Goal: Task Accomplishment & Management: Manage account settings

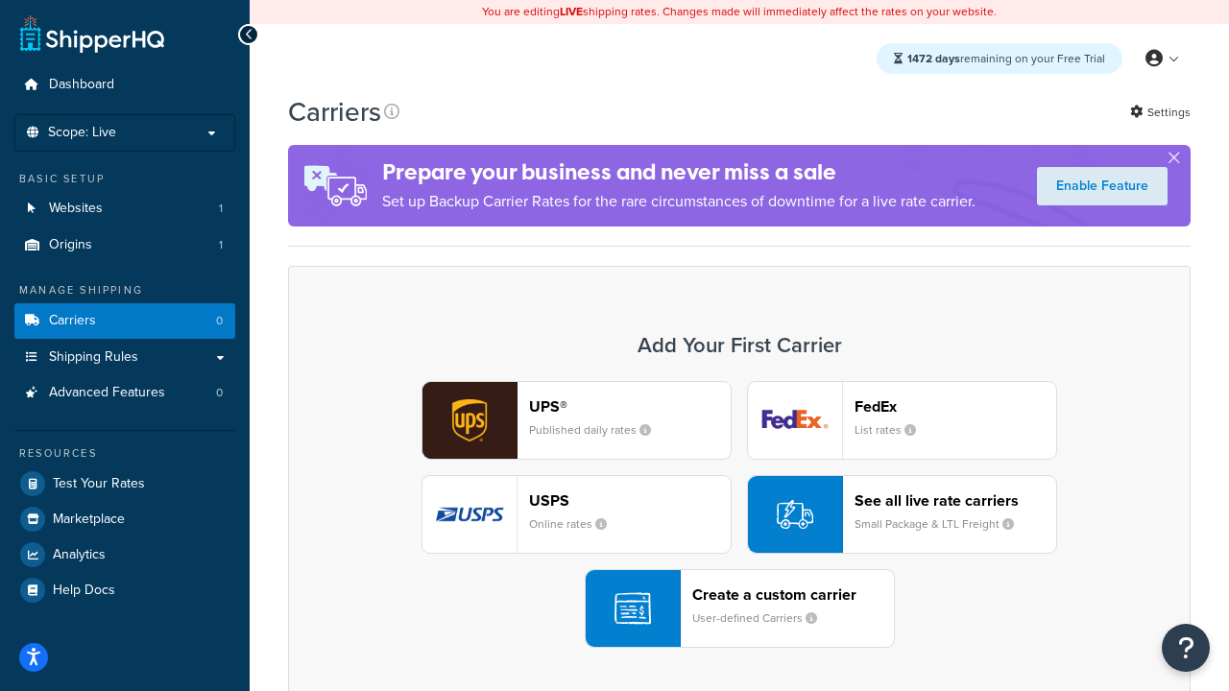
click at [739, 515] on div "UPS® Published daily rates FedEx List rates USPS Online rates See all live rate…" at bounding box center [739, 514] width 862 height 267
click at [955, 406] on header "FedEx" at bounding box center [955, 406] width 202 height 18
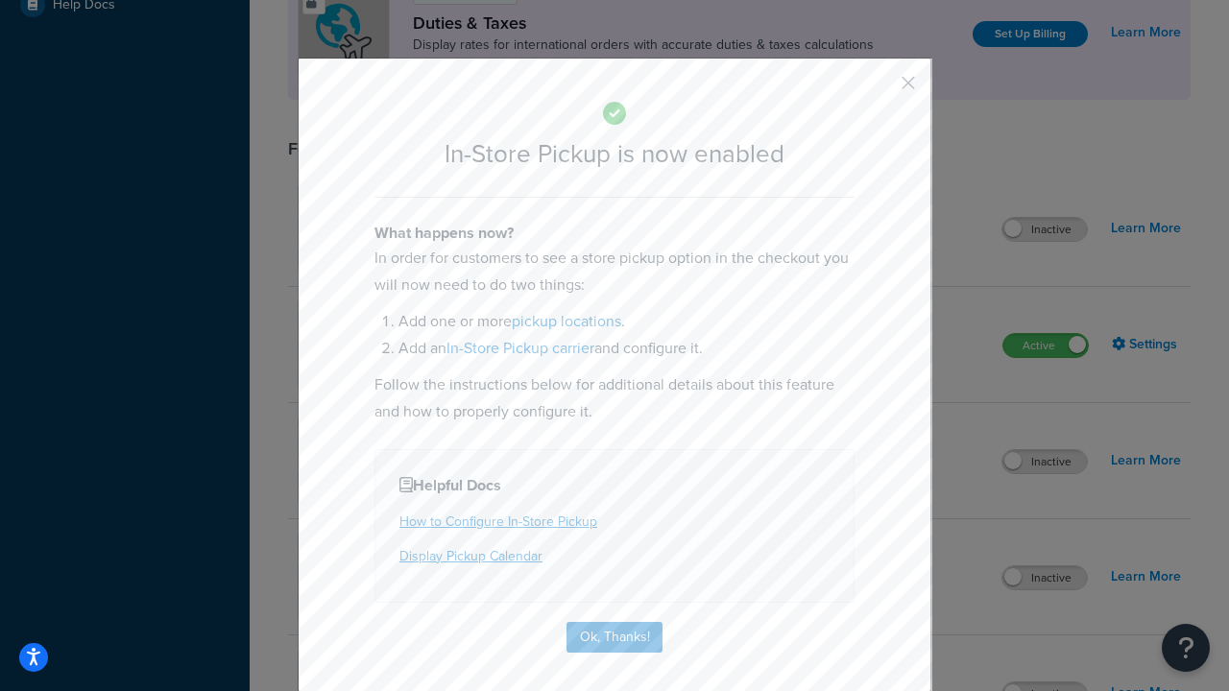
click at [879, 89] on button "button" at bounding box center [880, 89] width 5 height 5
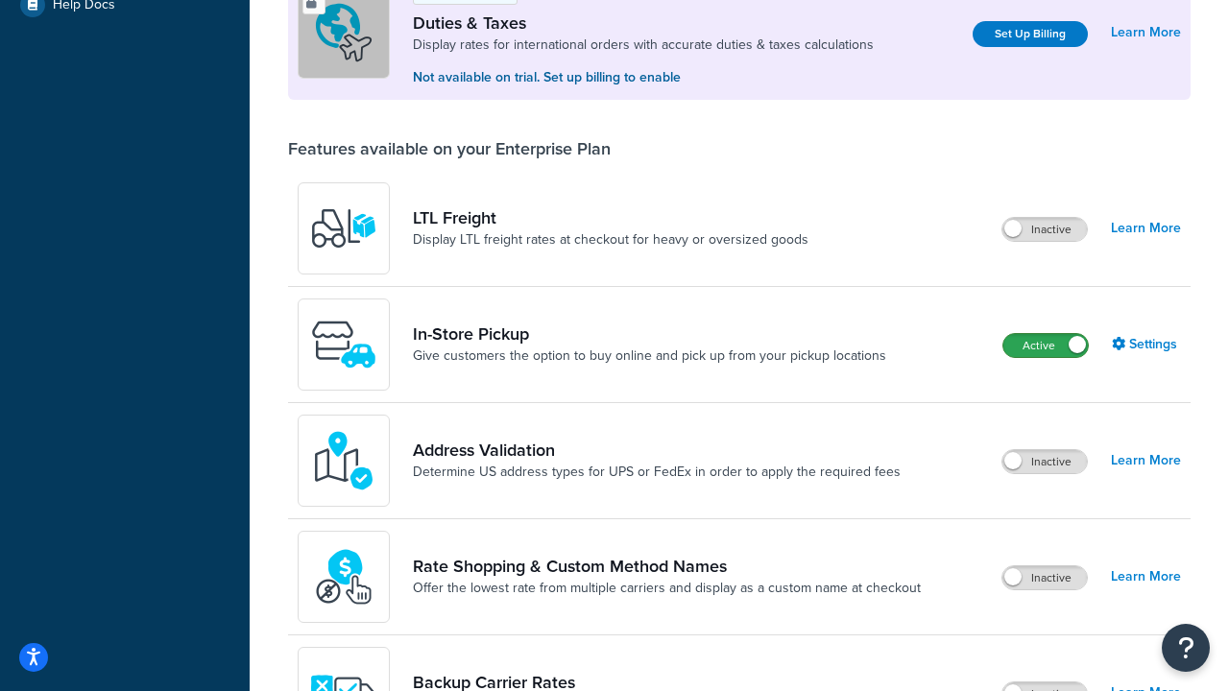
scroll to position [586, 0]
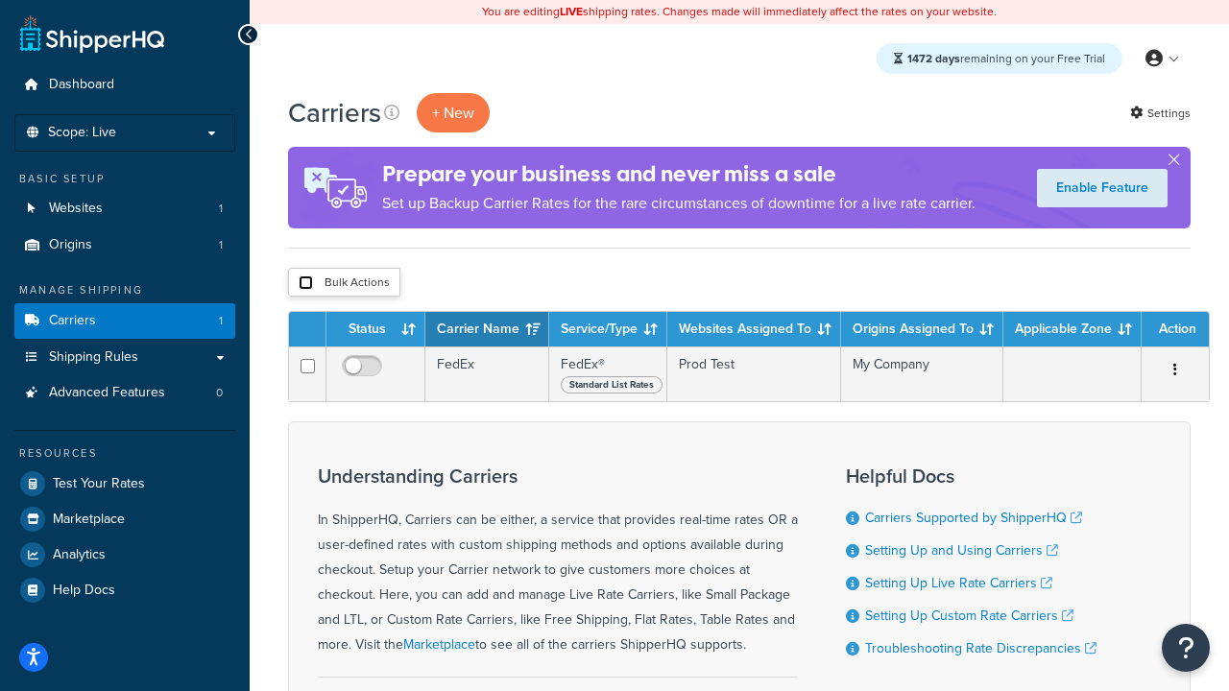
click at [305, 283] on input "checkbox" at bounding box center [306, 283] width 14 height 14
checkbox input "true"
click at [0, 0] on button "Delete" at bounding box center [0, 0] width 0 height 0
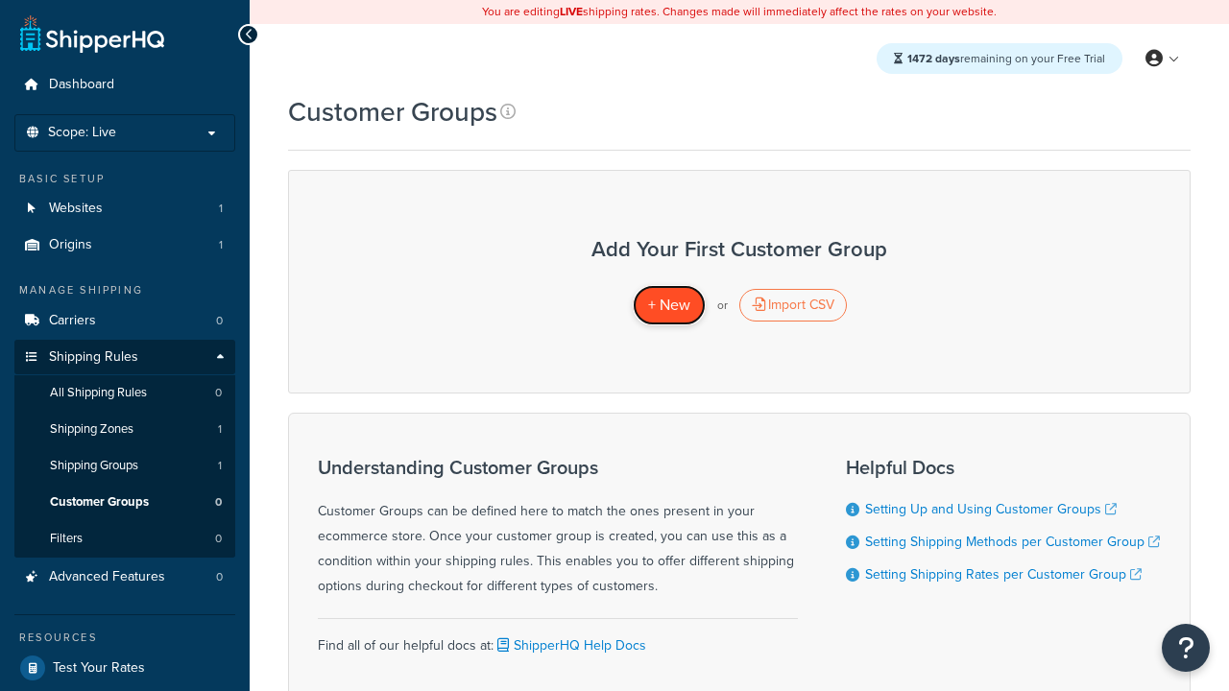
click at [668, 305] on span "+ New" at bounding box center [669, 305] width 42 height 22
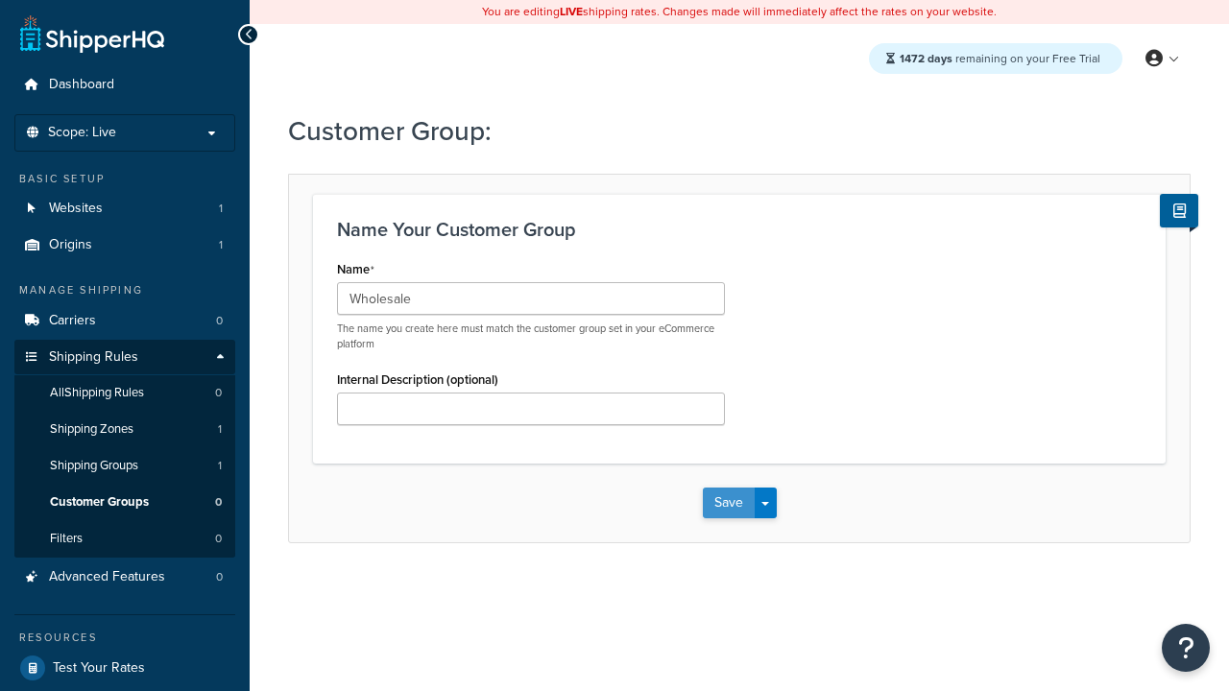
type input "Wholesale"
click at [728, 503] on button "Save" at bounding box center [729, 503] width 52 height 31
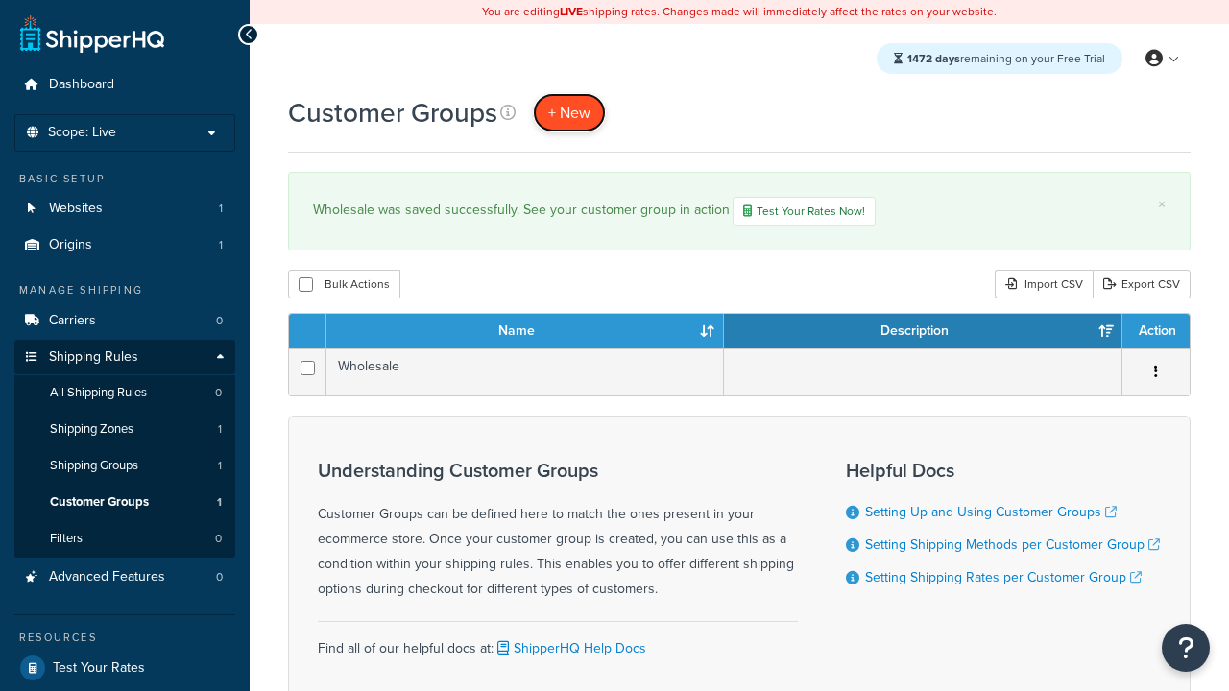
click at [569, 112] on span "+ New" at bounding box center [569, 113] width 42 height 22
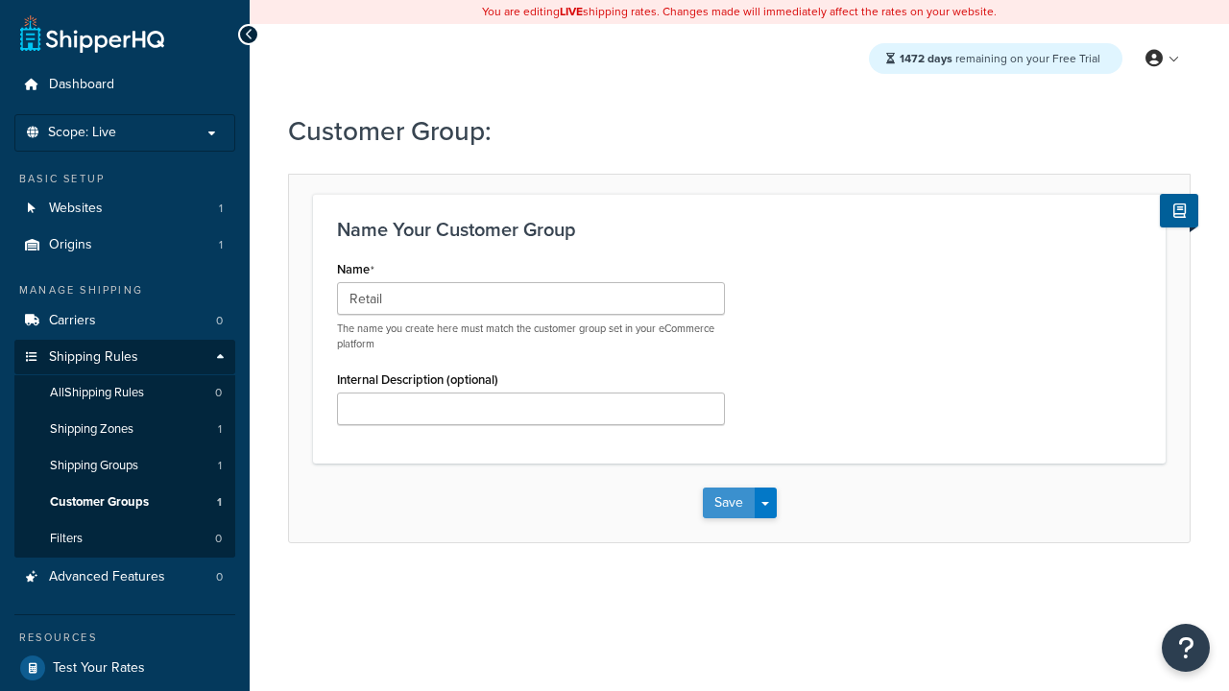
type input "Retail"
click at [728, 503] on button "Save" at bounding box center [729, 503] width 52 height 31
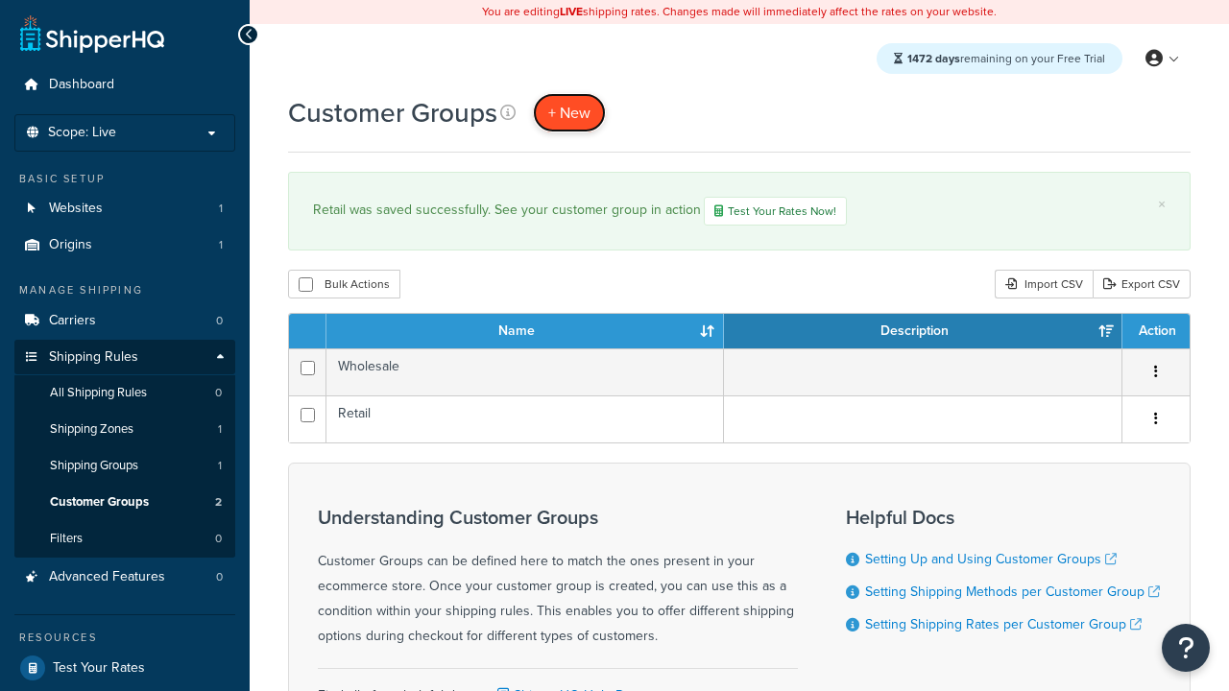
click at [569, 112] on span "+ New" at bounding box center [569, 113] width 42 height 22
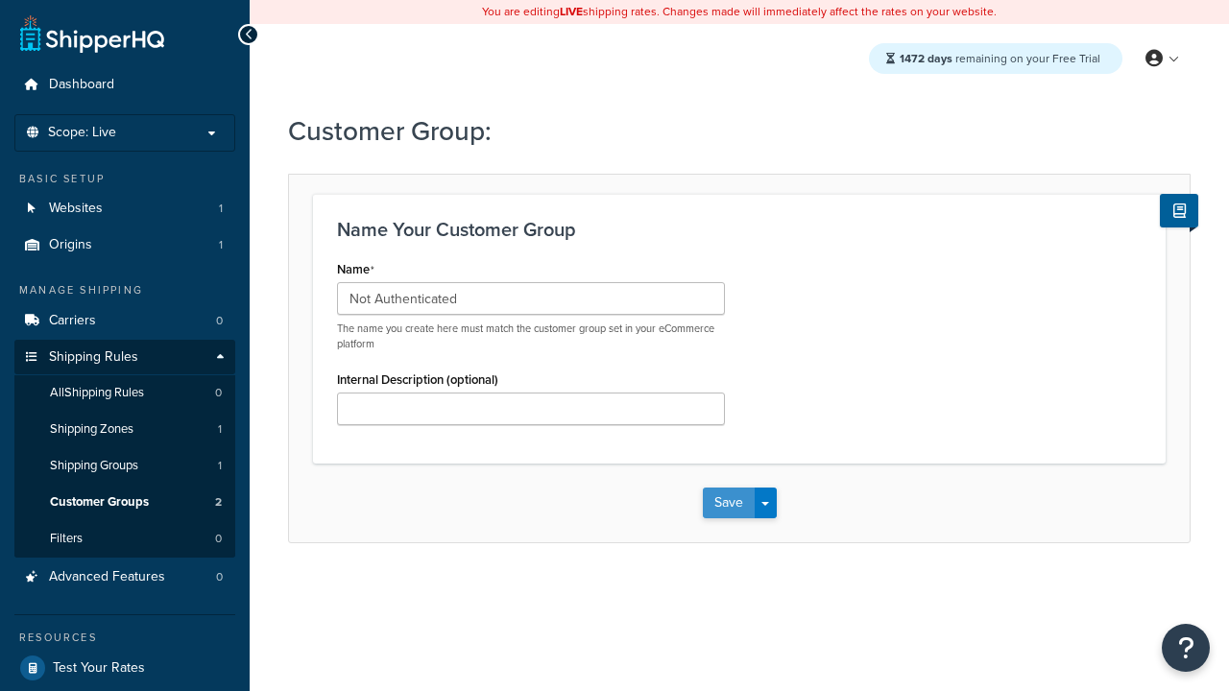
type input "Not Authenticated"
click at [728, 503] on button "Save" at bounding box center [729, 503] width 52 height 31
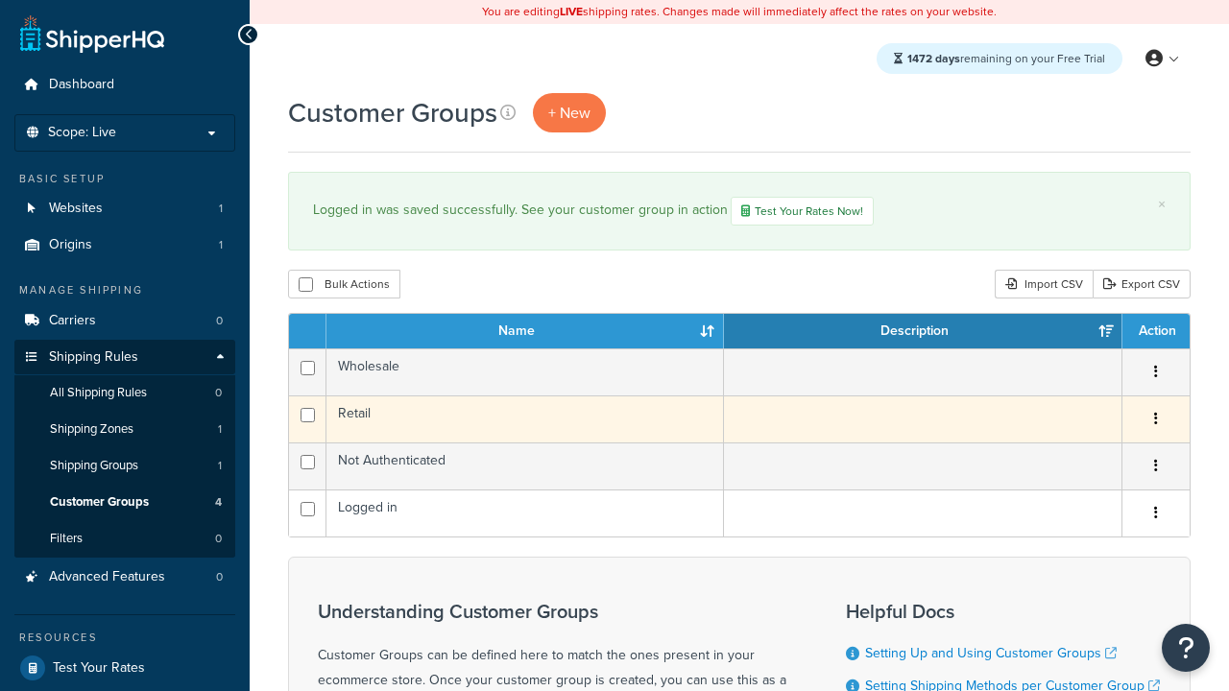
click at [1155, 421] on icon "button" at bounding box center [1156, 418] width 4 height 13
click at [0, 0] on link "Edit" at bounding box center [0, 0] width 0 height 0
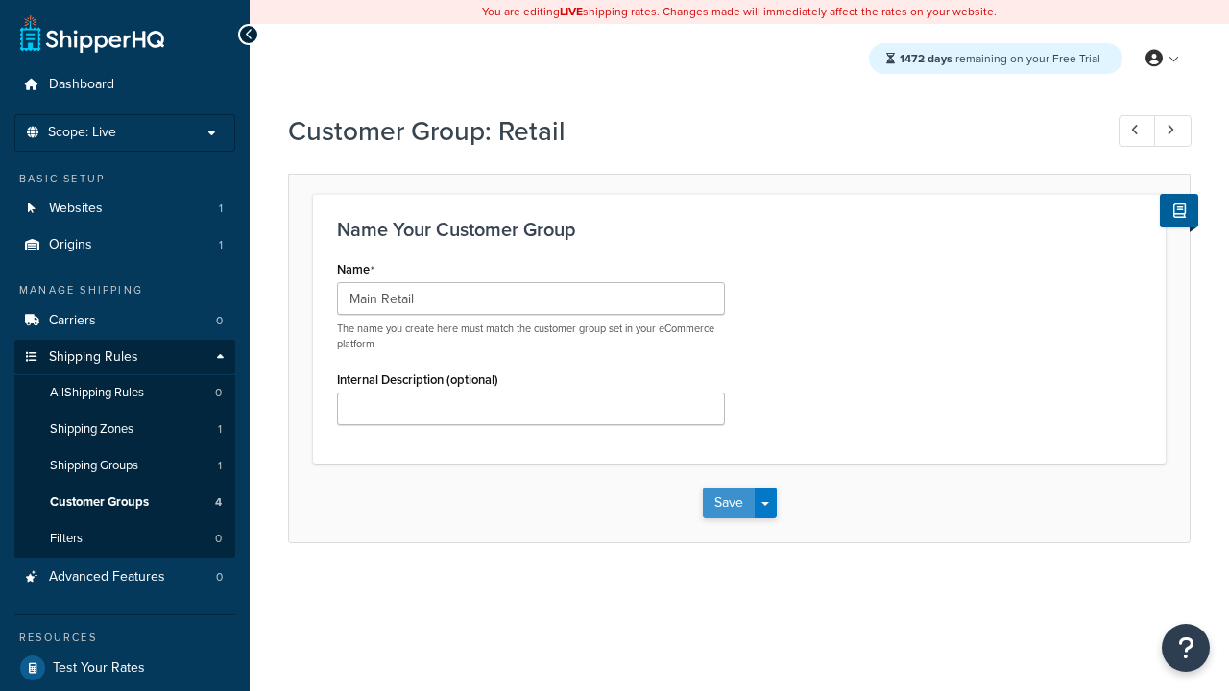
type input "Main Retail"
click at [728, 503] on button "Save" at bounding box center [729, 503] width 52 height 31
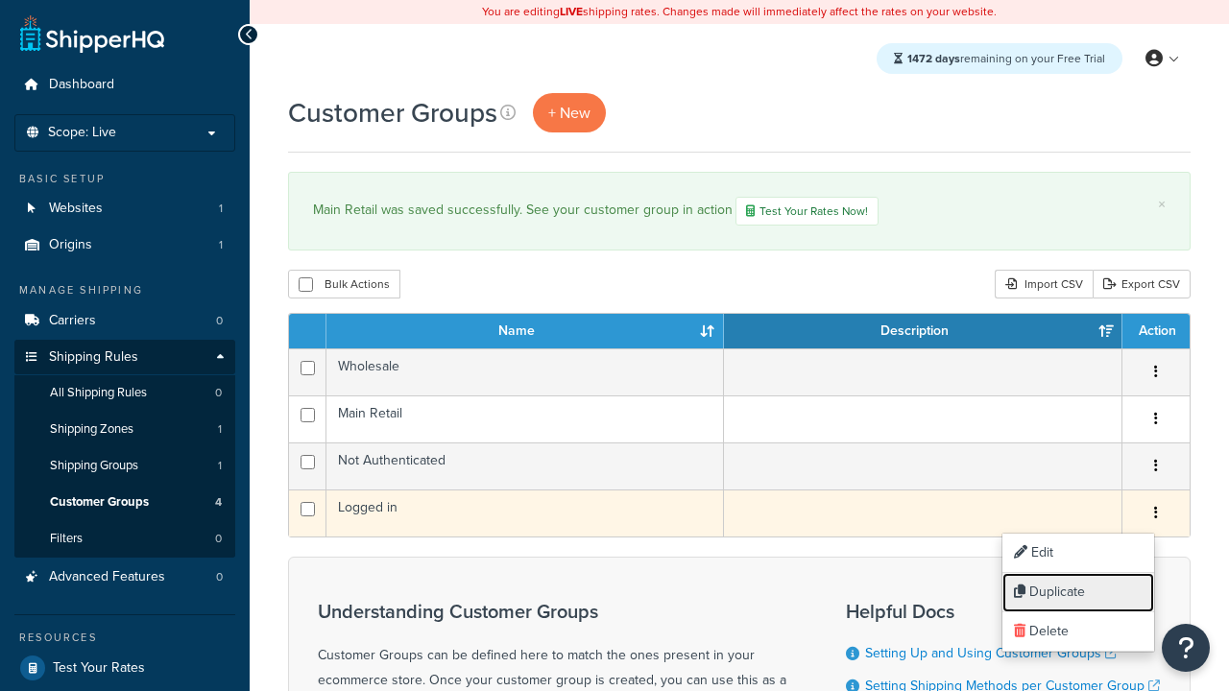
click at [1077, 592] on link "Duplicate" at bounding box center [1078, 592] width 152 height 39
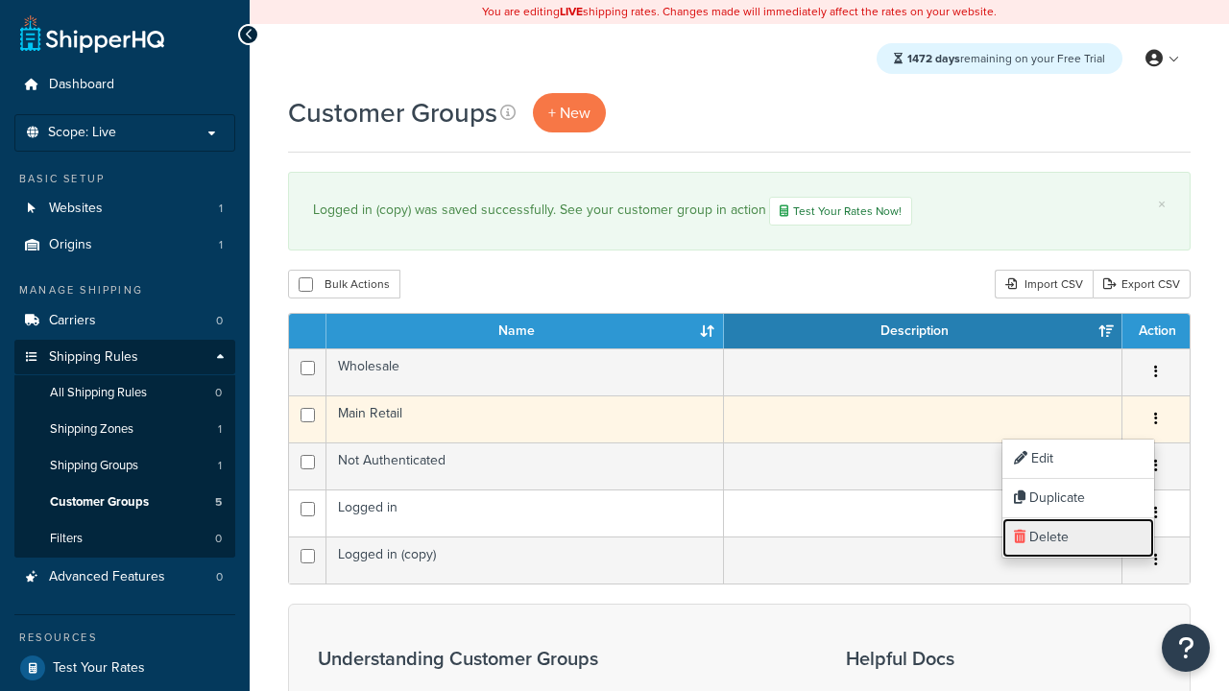
click at [1077, 538] on link "Delete" at bounding box center [1078, 537] width 152 height 39
